Goal: Browse casually

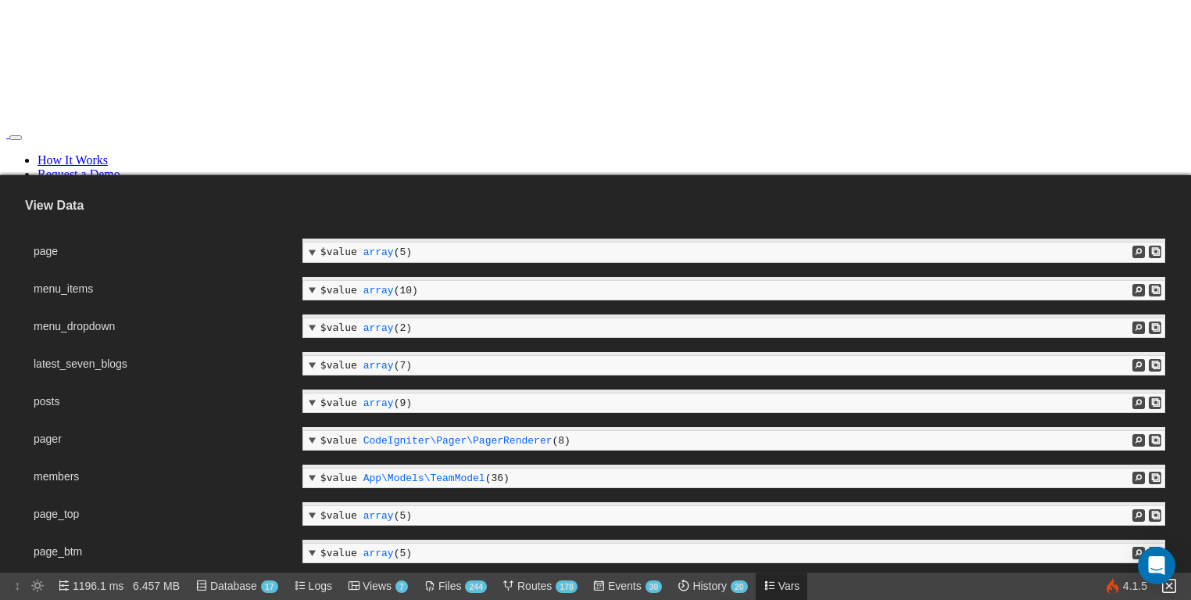
scroll to position [148, 0]
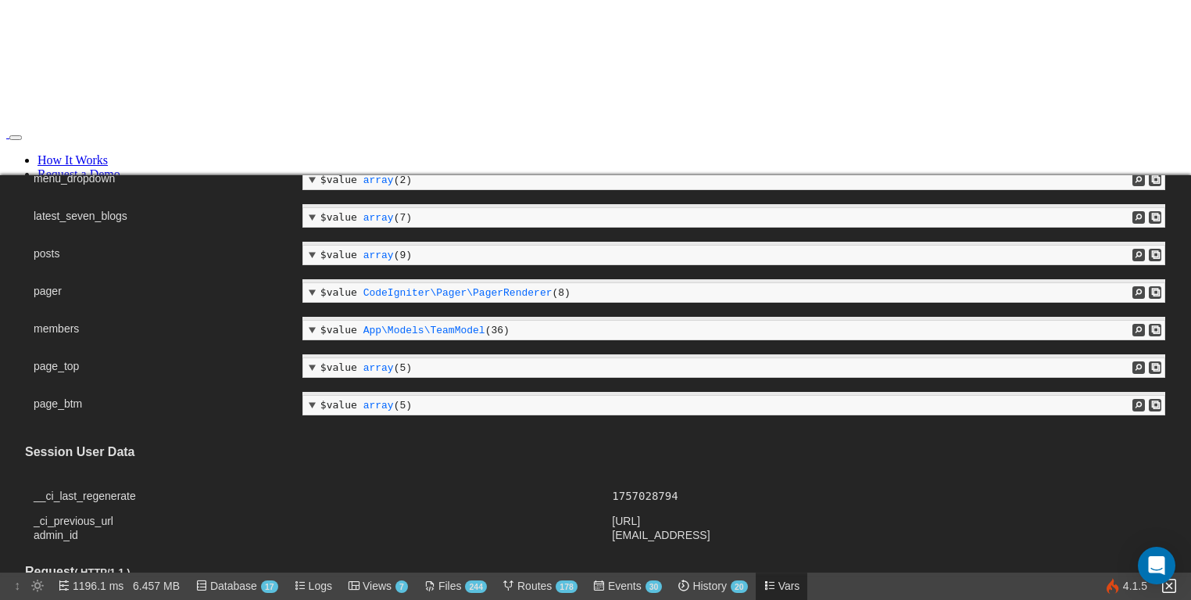
click at [800, 579] on span "Vars" at bounding box center [790, 585] width 22 height 28
